Goal: Task Accomplishment & Management: Manage account settings

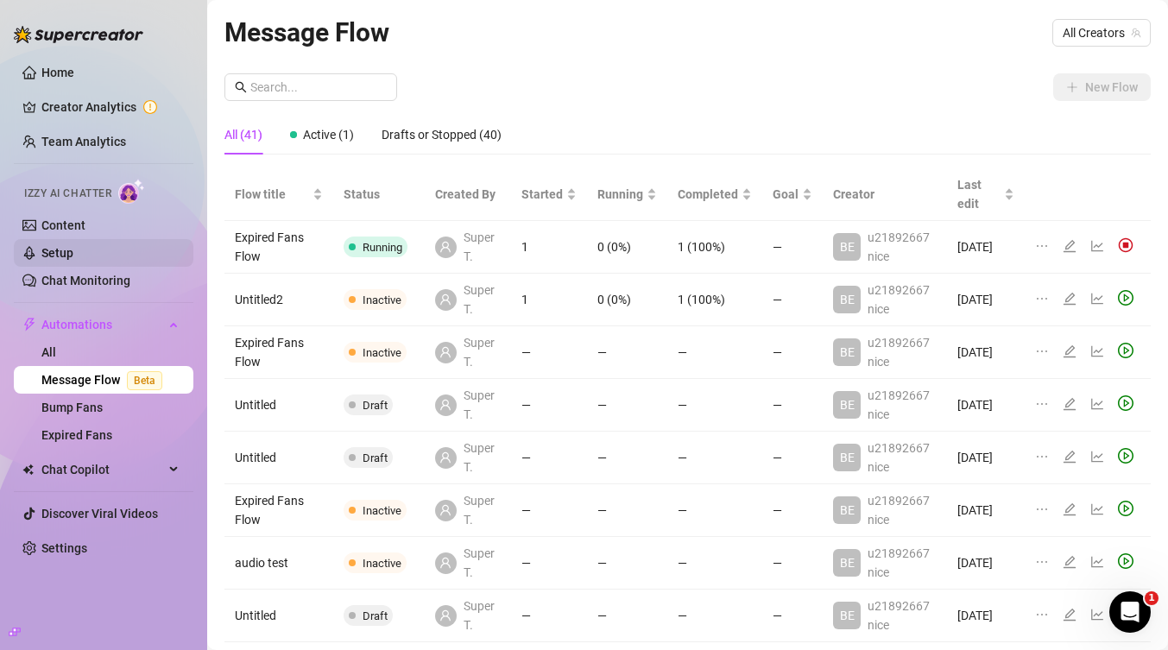
click at [73, 256] on link "Setup" at bounding box center [57, 253] width 32 height 14
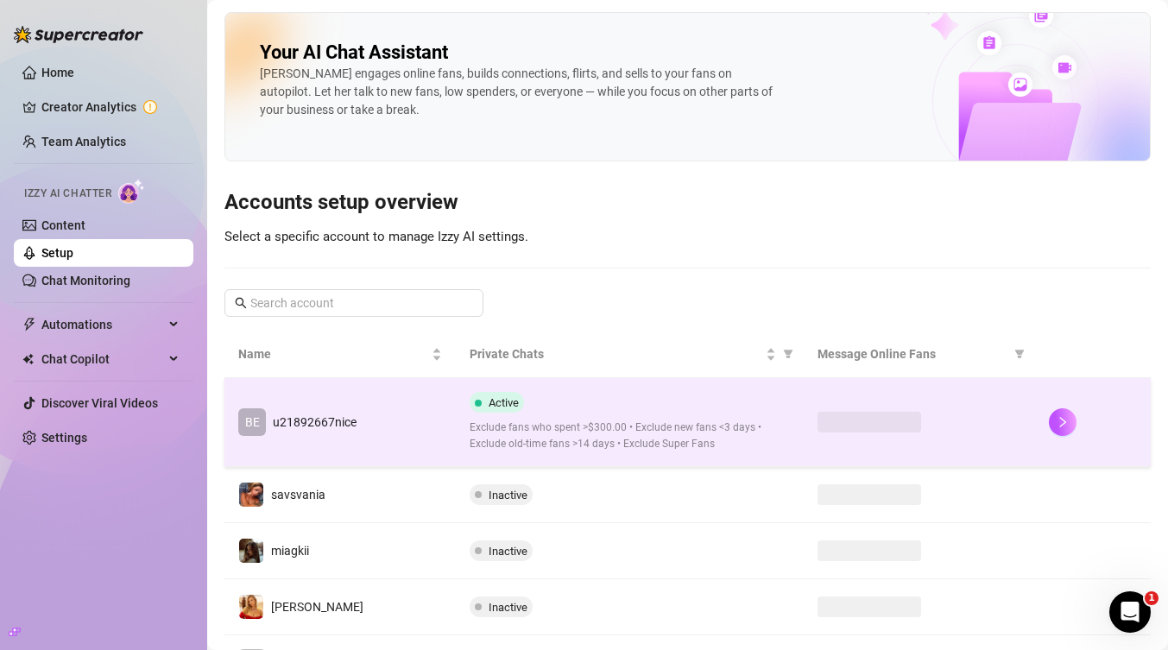
click at [408, 427] on td "BE u21892667nice" at bounding box center [339, 422] width 231 height 89
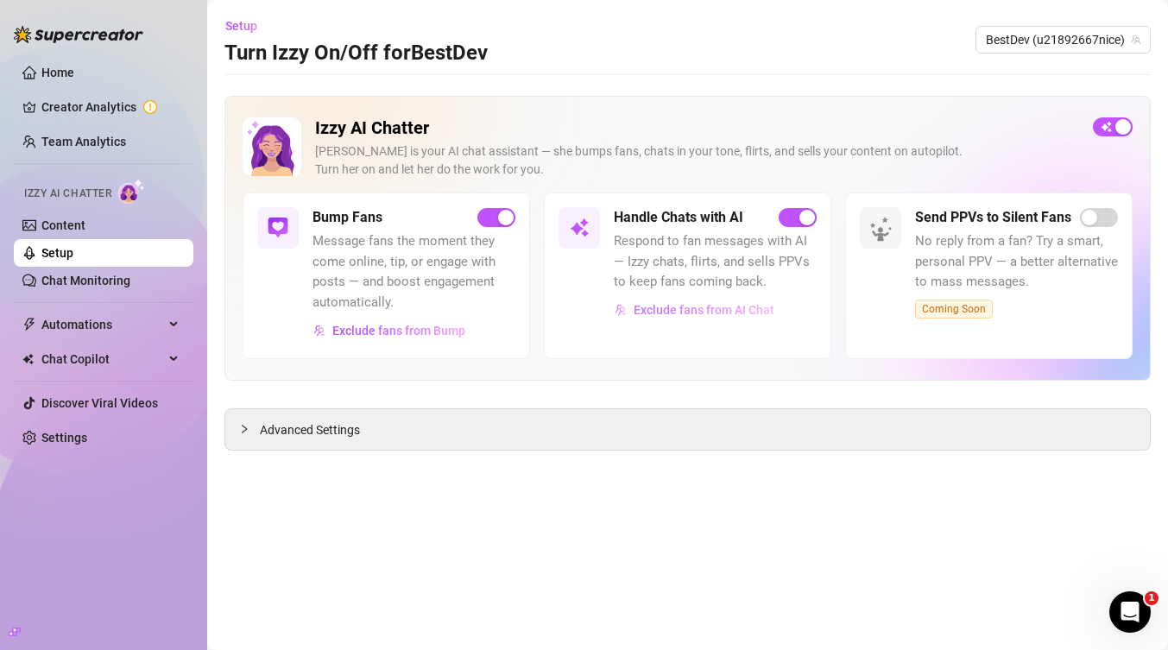
click at [697, 317] on button "Exclude fans from AI Chat" at bounding box center [694, 310] width 161 height 28
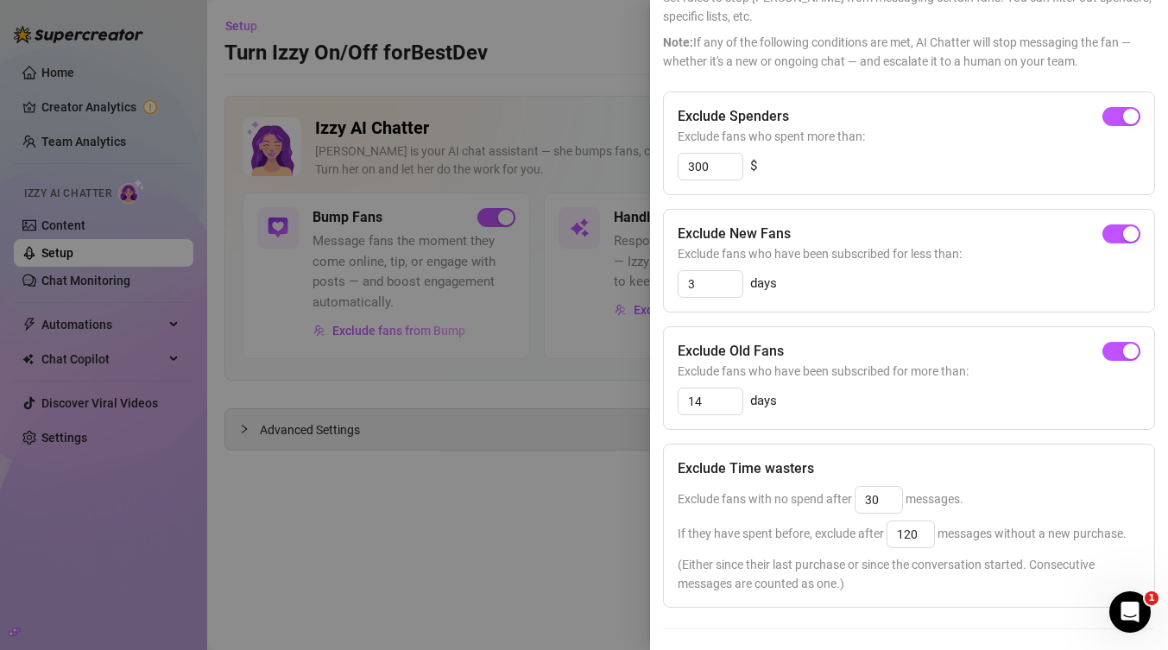
scroll to position [287, 1]
